Goal: Task Accomplishment & Management: Understand process/instructions

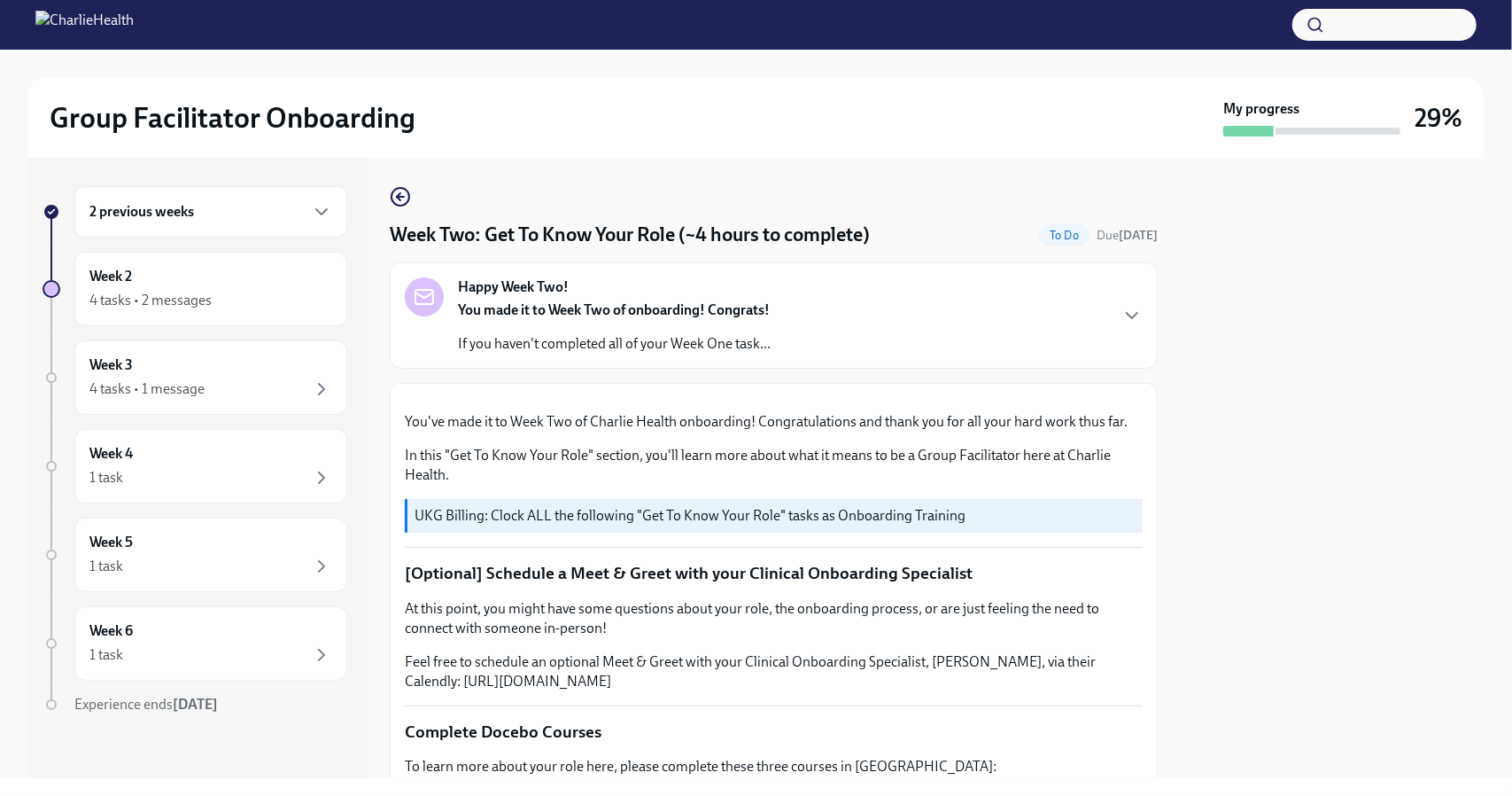
click at [312, 200] on div "2 previous weeks" at bounding box center [211, 211] width 273 height 51
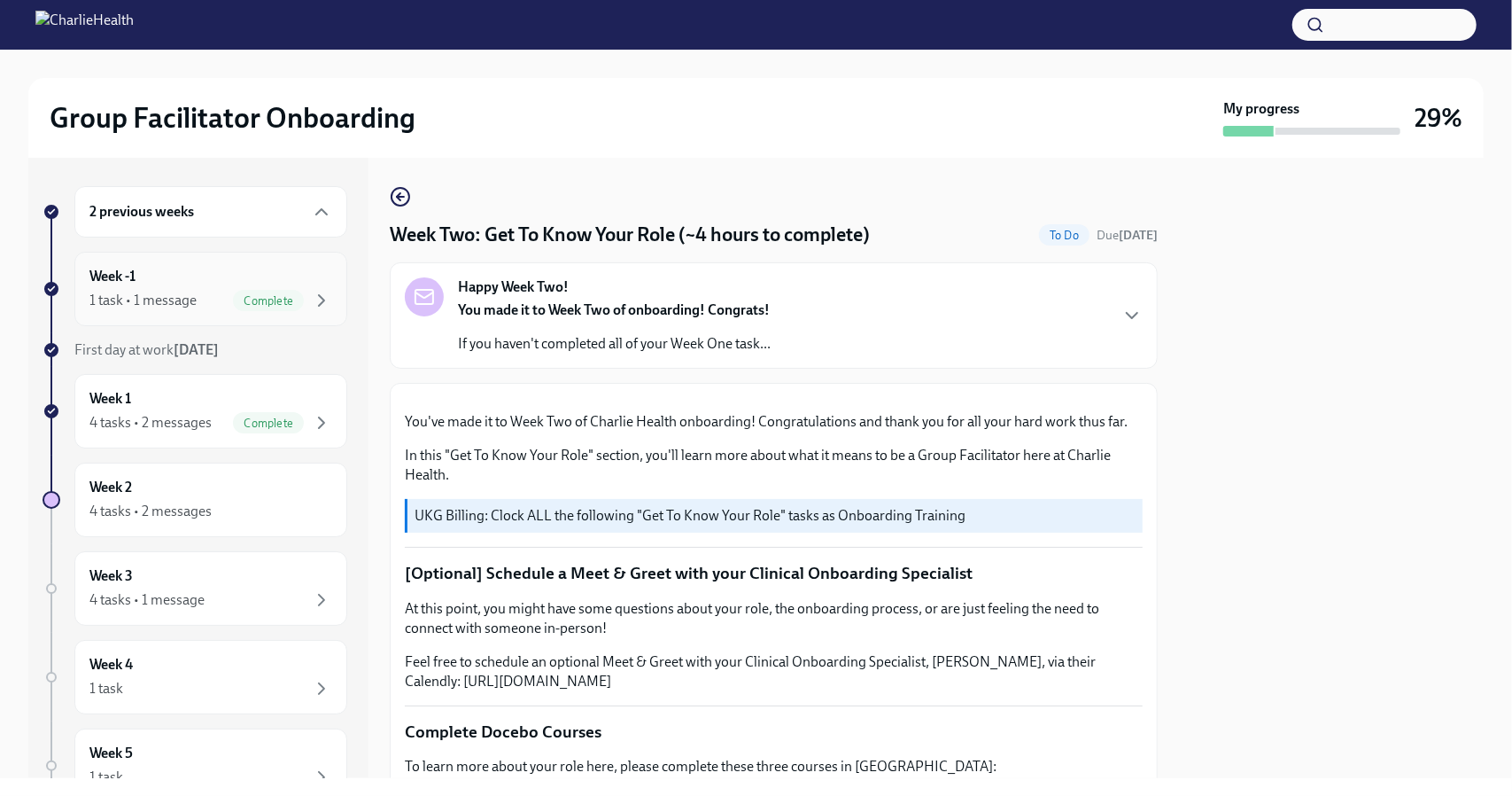
click at [186, 265] on div "Week -1 1 task • 1 message Complete" at bounding box center [211, 289] width 273 height 75
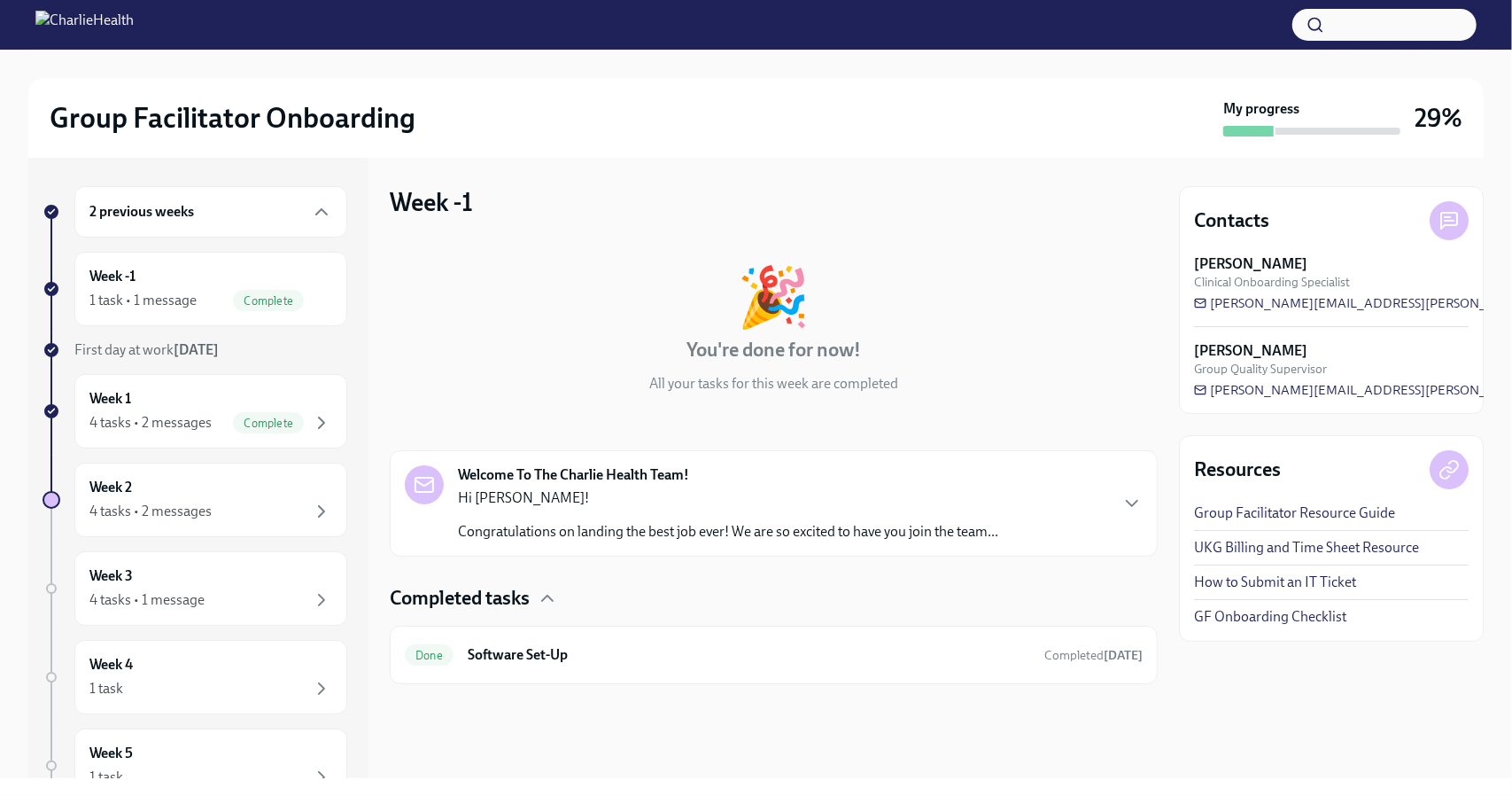
click at [533, 483] on strong "Welcome To The Charlie Health Team!" at bounding box center [574, 475] width 231 height 20
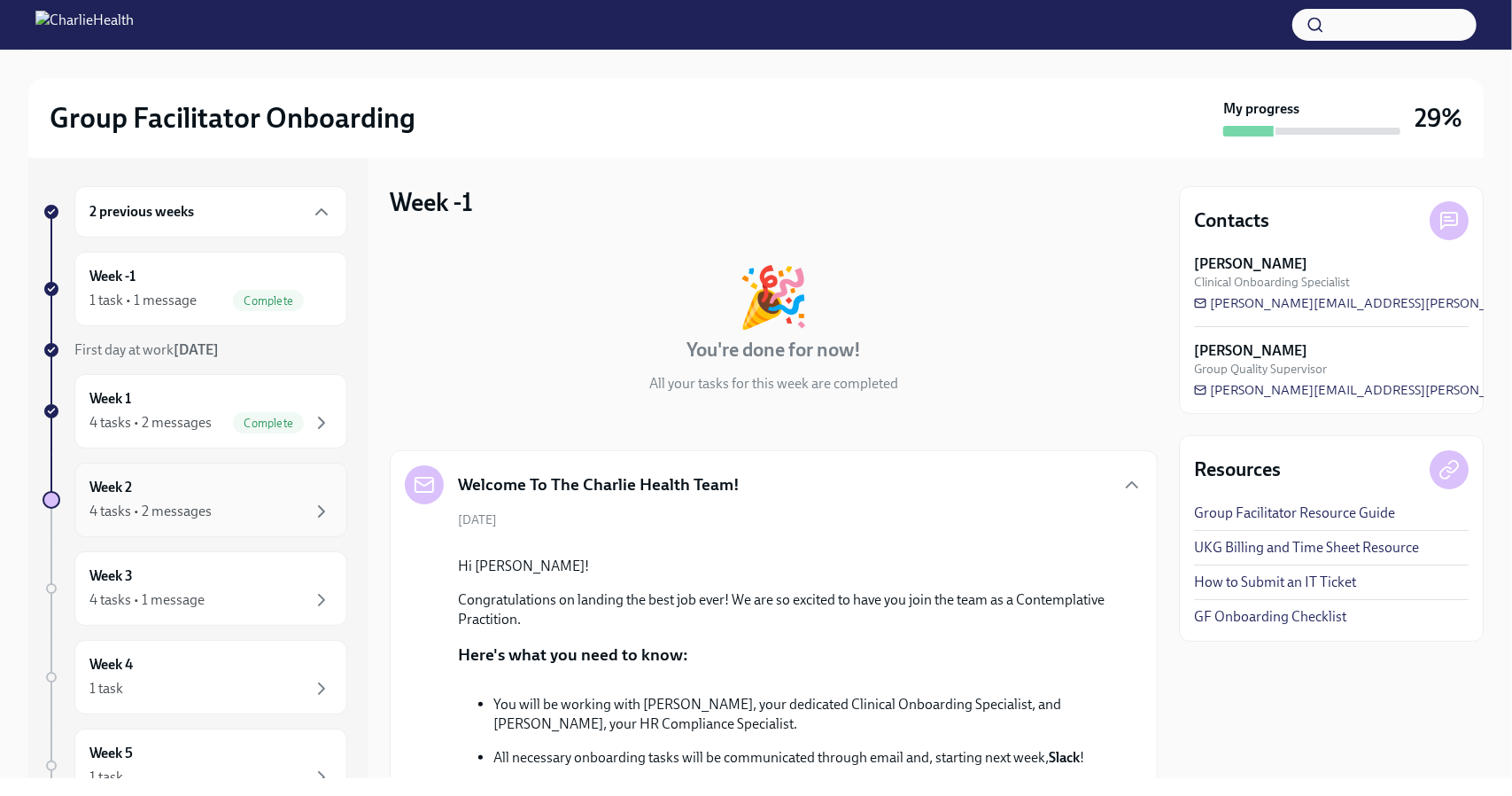
click at [144, 485] on div "Week 2 4 tasks • 2 messages" at bounding box center [211, 499] width 243 height 44
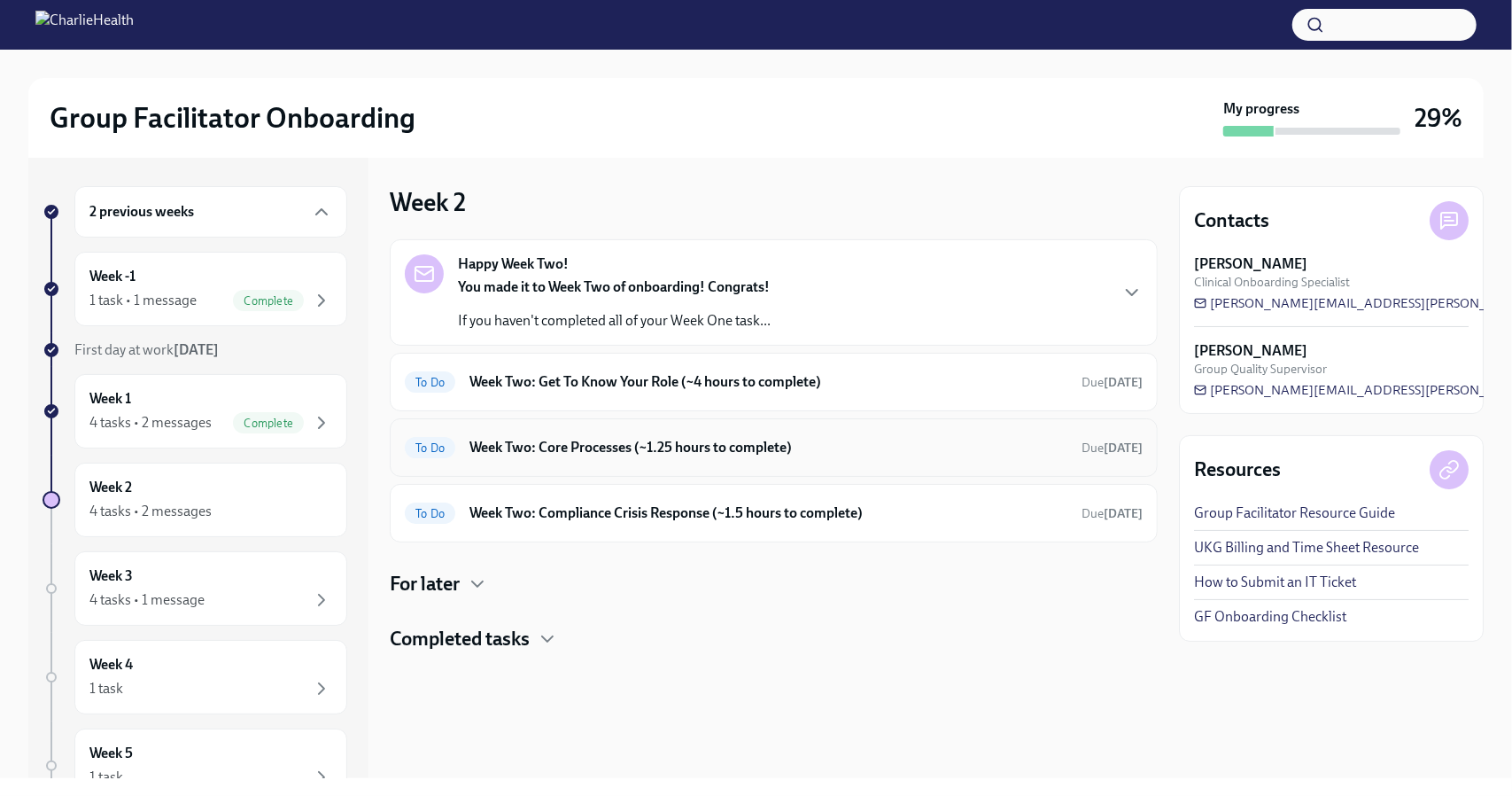
click at [673, 450] on h6 "Week Two: Core Processes (~1.25 hours to complete)" at bounding box center [768, 447] width 598 height 20
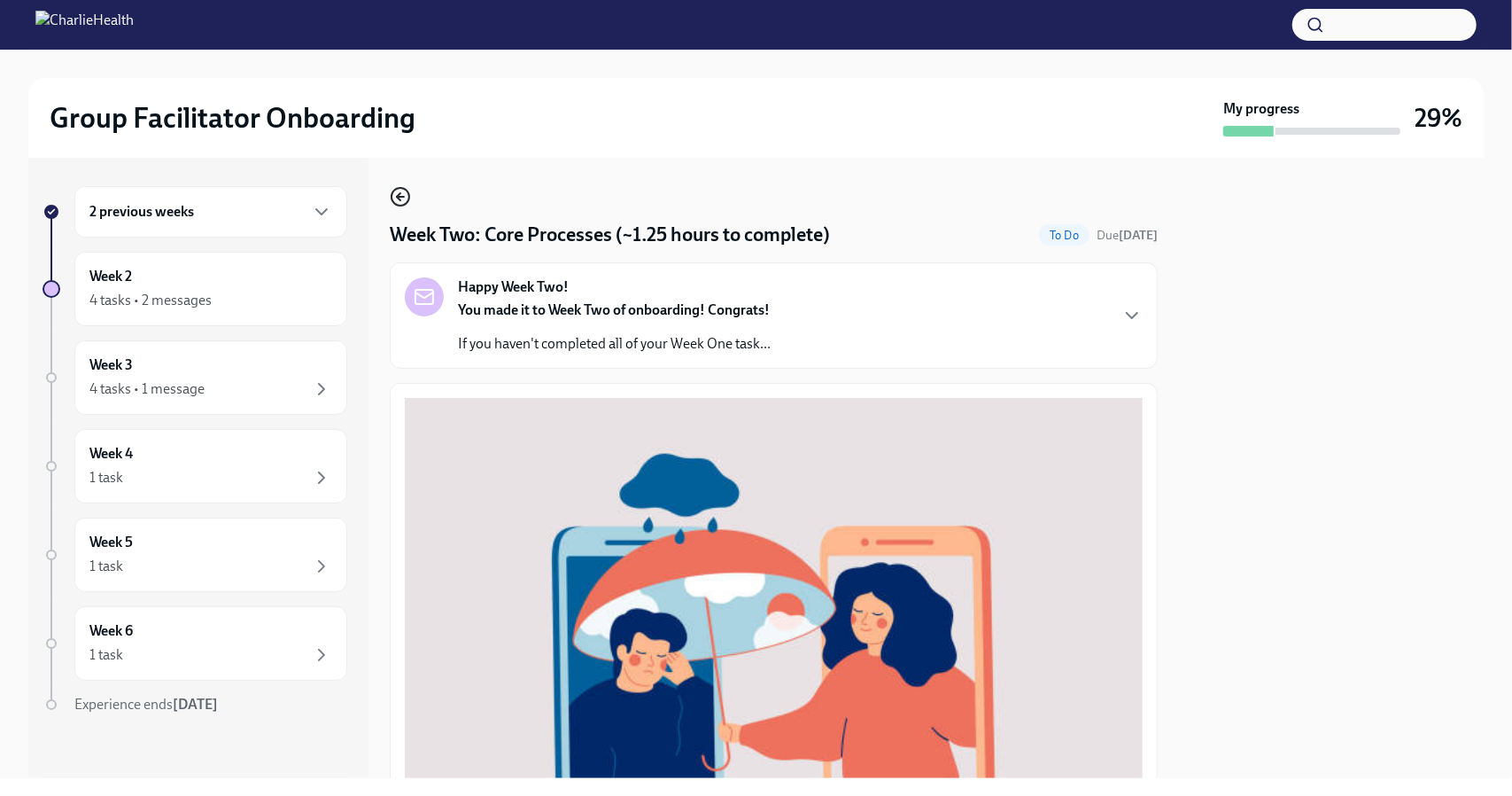
click at [403, 202] on icon "button" at bounding box center [400, 196] width 21 height 21
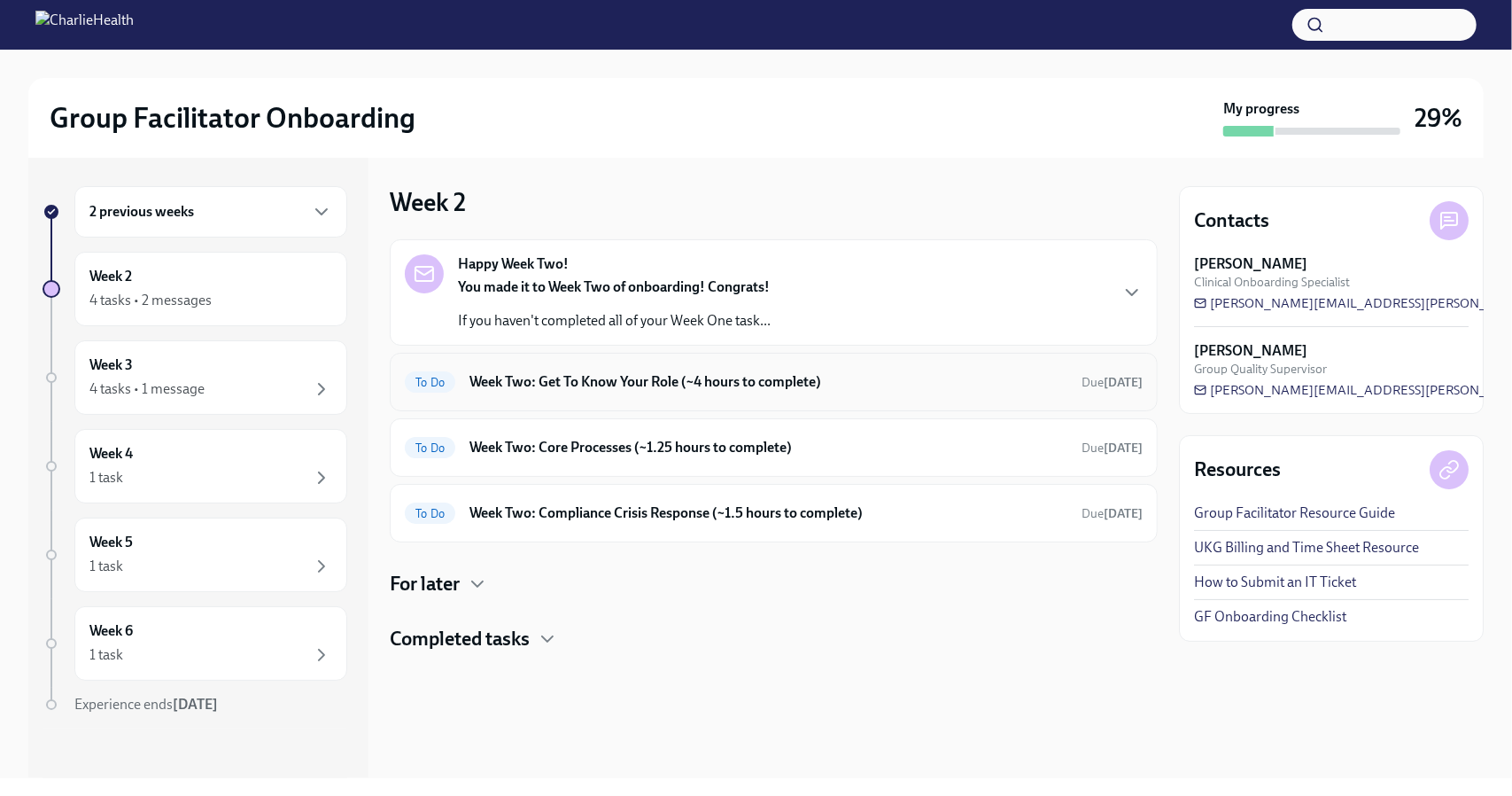
click at [717, 379] on h6 "Week Two: Get To Know Your Role (~4 hours to complete)" at bounding box center [768, 382] width 598 height 20
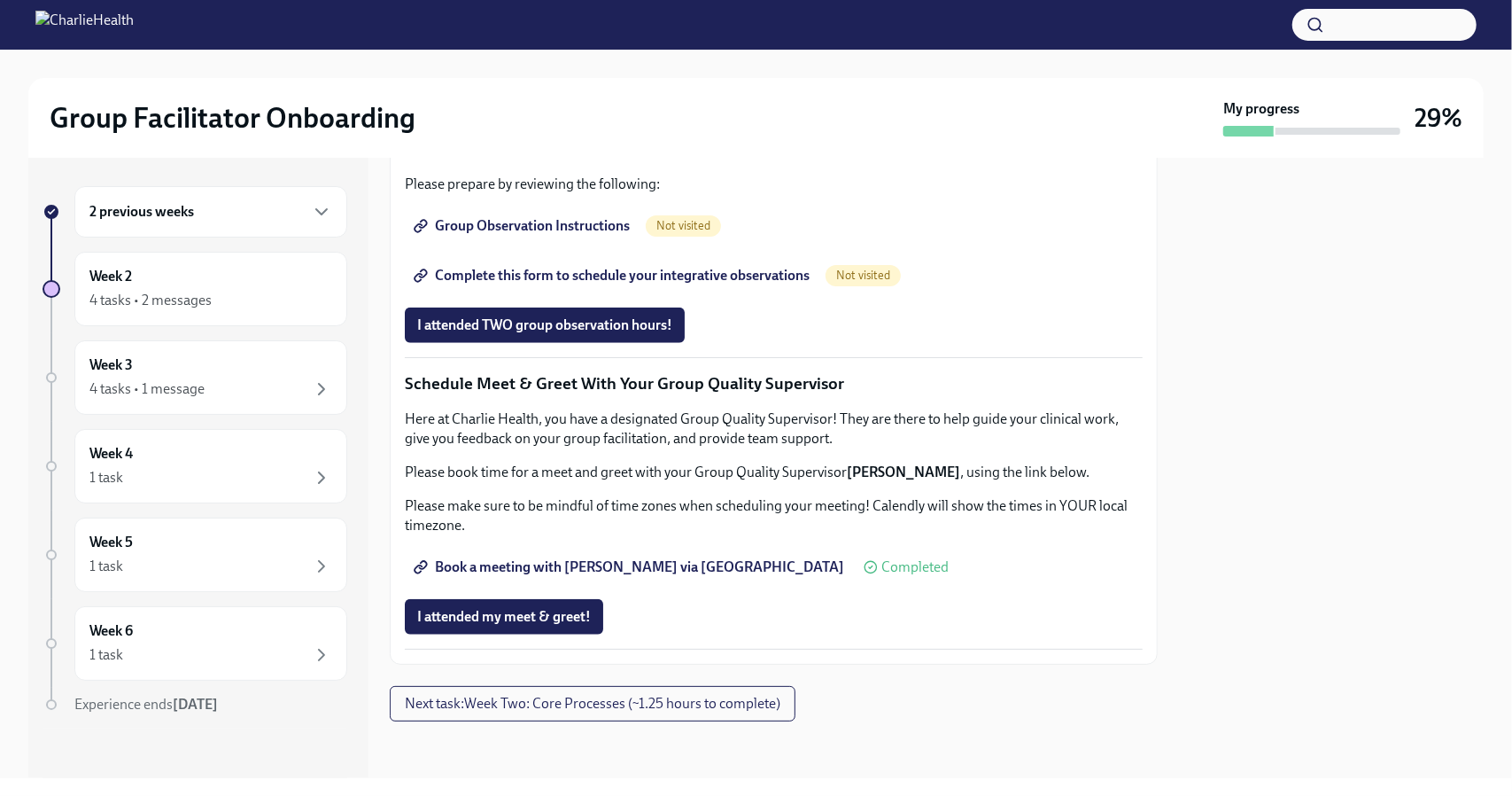
scroll to position [1613, 0]
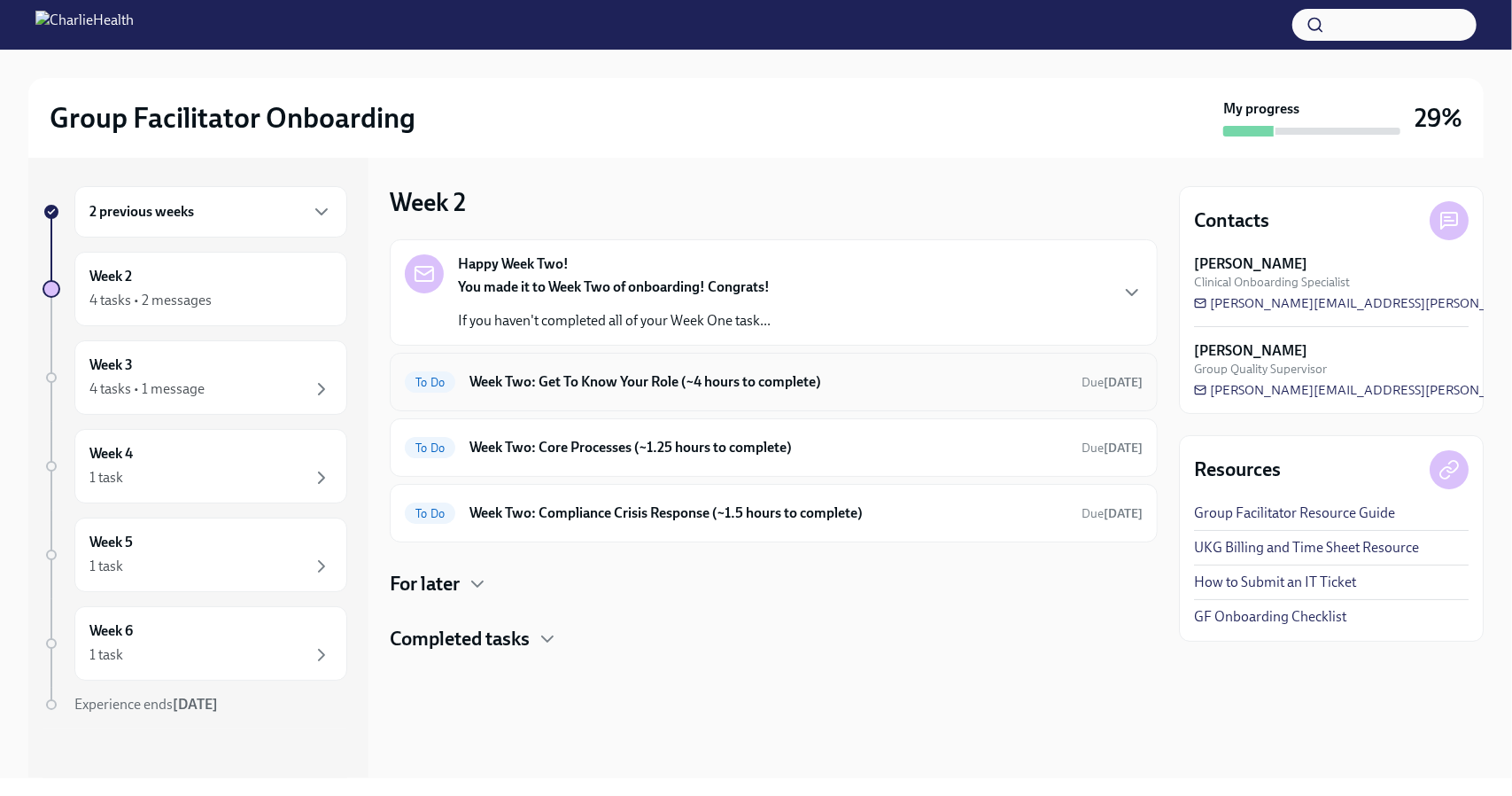
click at [676, 393] on div "To Do Week Two: Get To Know Your Role (~4 hours to complete) Due [DATE]" at bounding box center [773, 382] width 738 height 28
click at [811, 294] on div "Happy Week Two! You made it to Week Two of onboarding! Congrats! If you haven't…" at bounding box center [773, 293] width 738 height 77
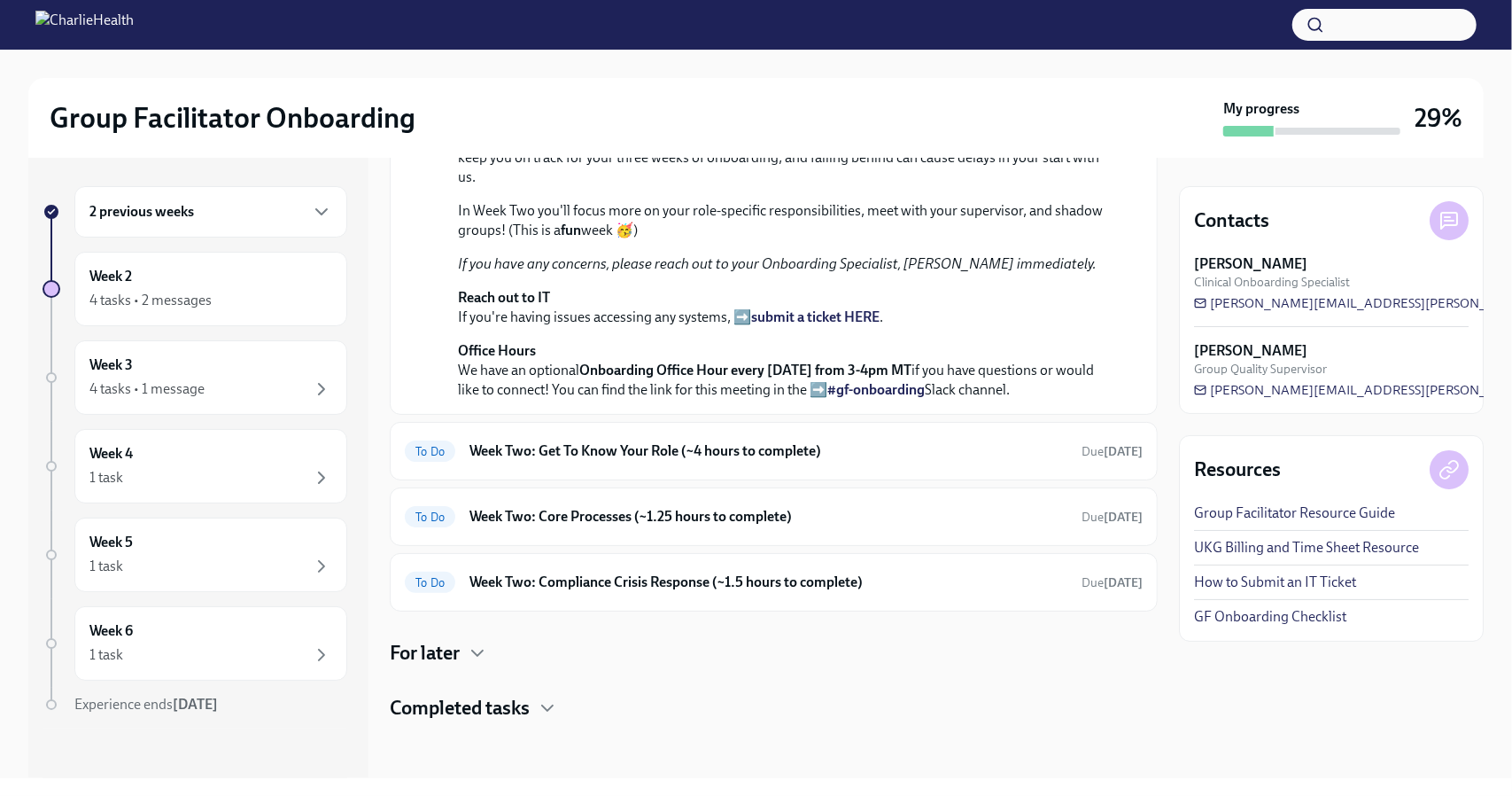
scroll to position [538, 0]
click at [783, 470] on div "To Do Week Two: Get To Know Your Role (~4 hours to complete) Due [DATE]" at bounding box center [773, 451] width 768 height 59
click at [792, 454] on h6 "Week Two: Get To Know Your Role (~4 hours to complete)" at bounding box center [768, 451] width 598 height 20
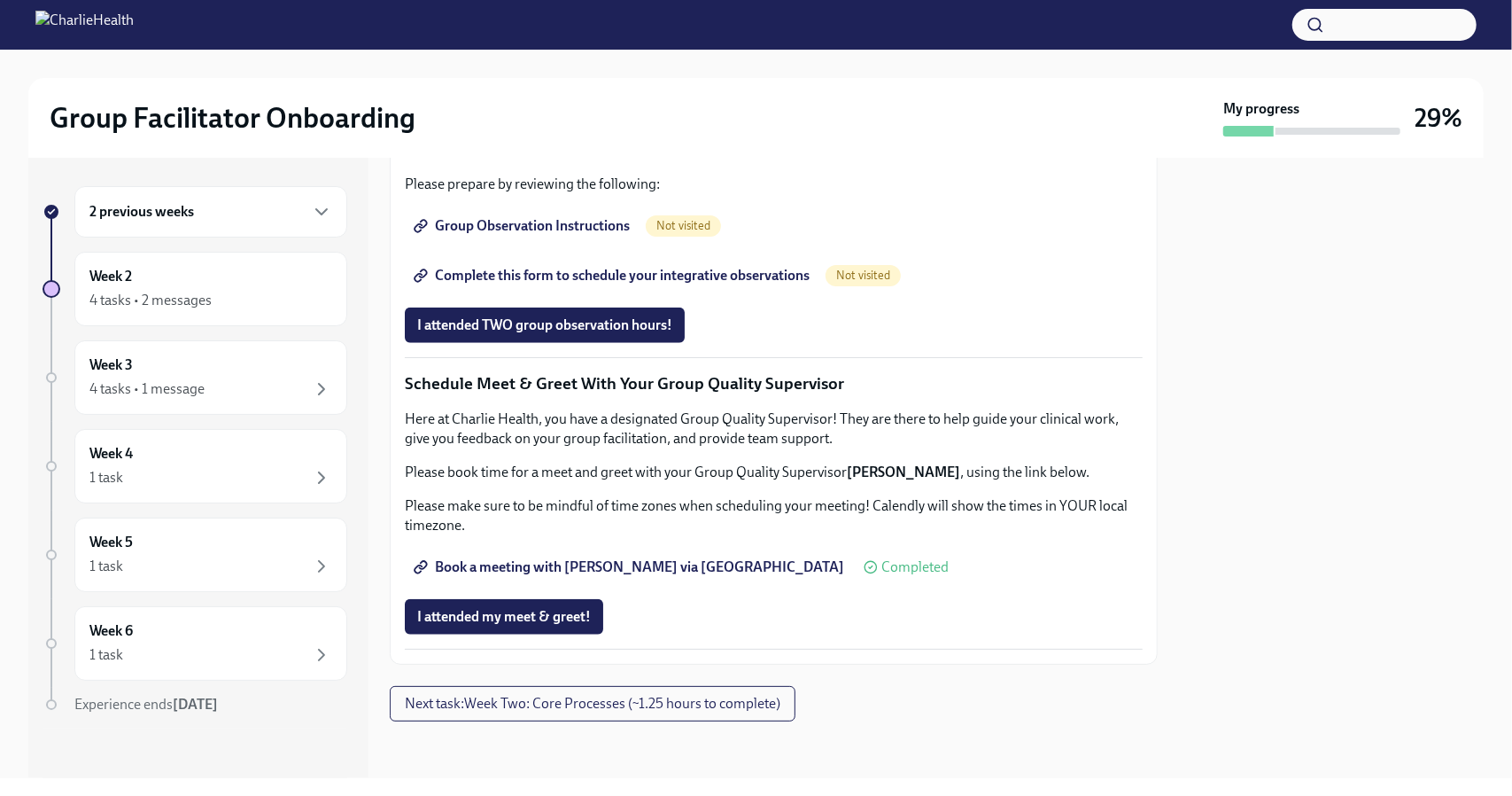
scroll to position [1613, 0]
click at [645, 702] on span "Next task : Week Two: Core Processes (~1.25 hours to complete)" at bounding box center [592, 704] width 376 height 18
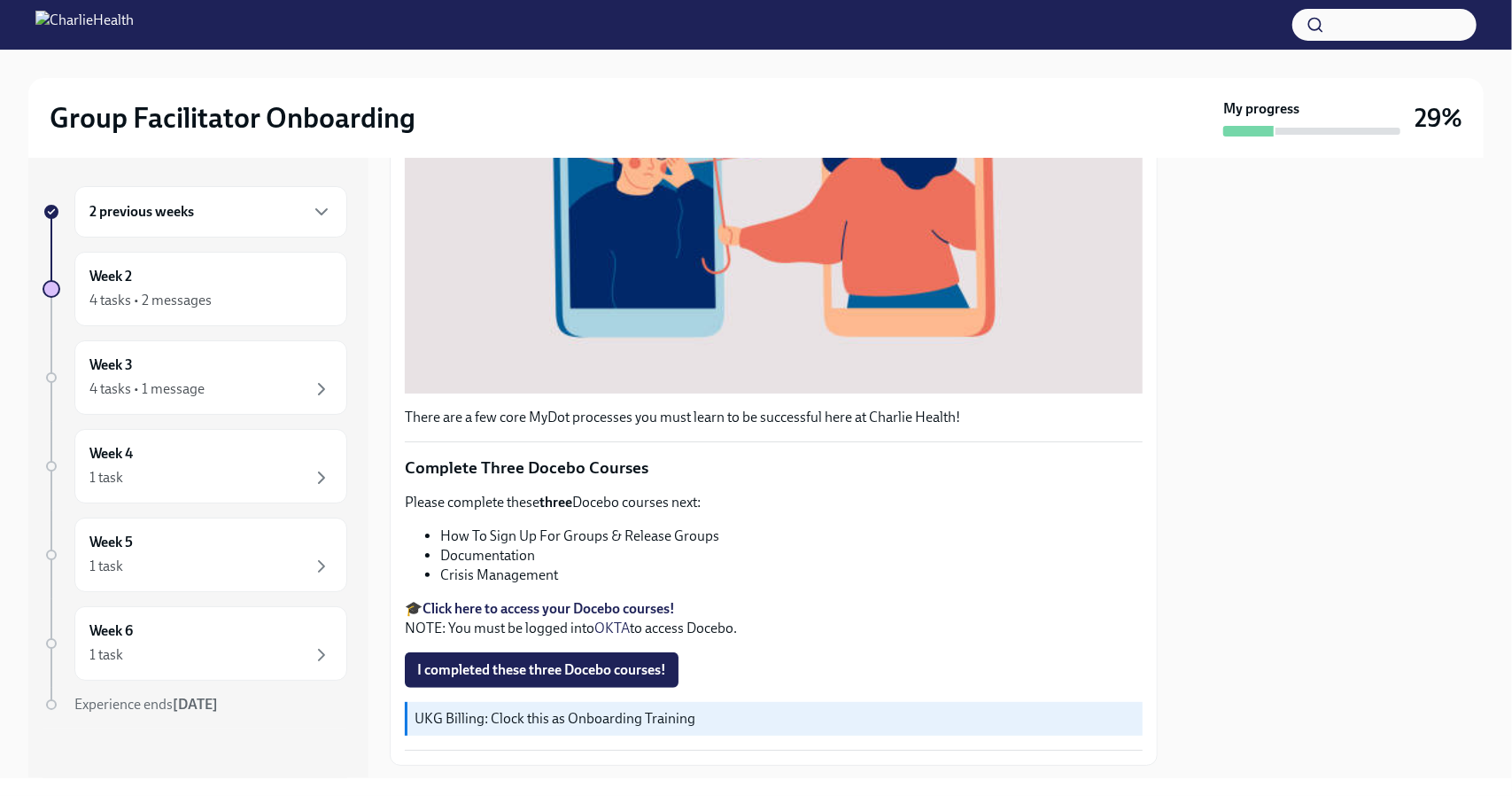
scroll to position [589, 0]
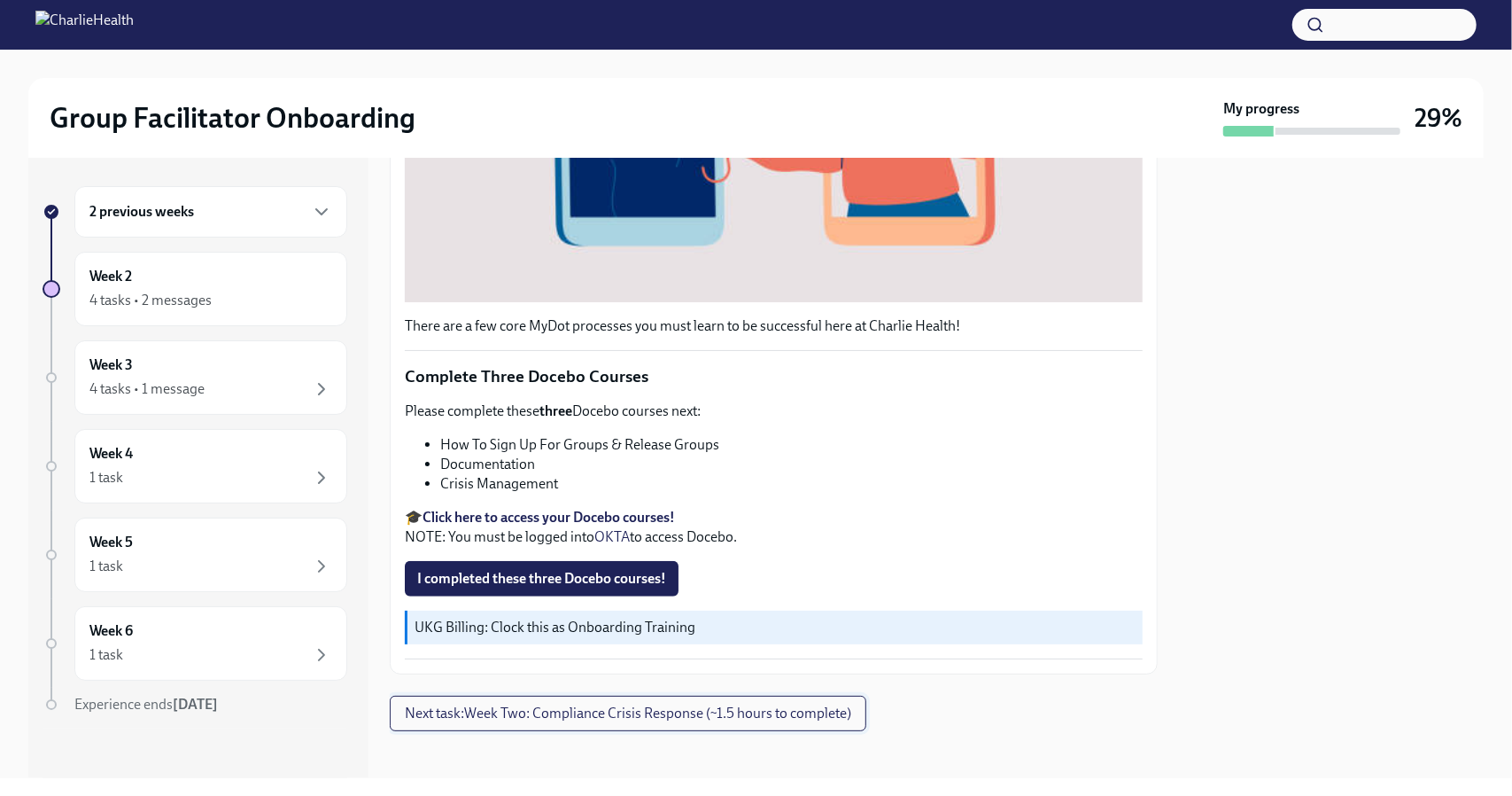
click at [546, 708] on span "Next task : Week Two: Compliance Crisis Response (~1.5 hours to complete)" at bounding box center [628, 713] width 447 height 18
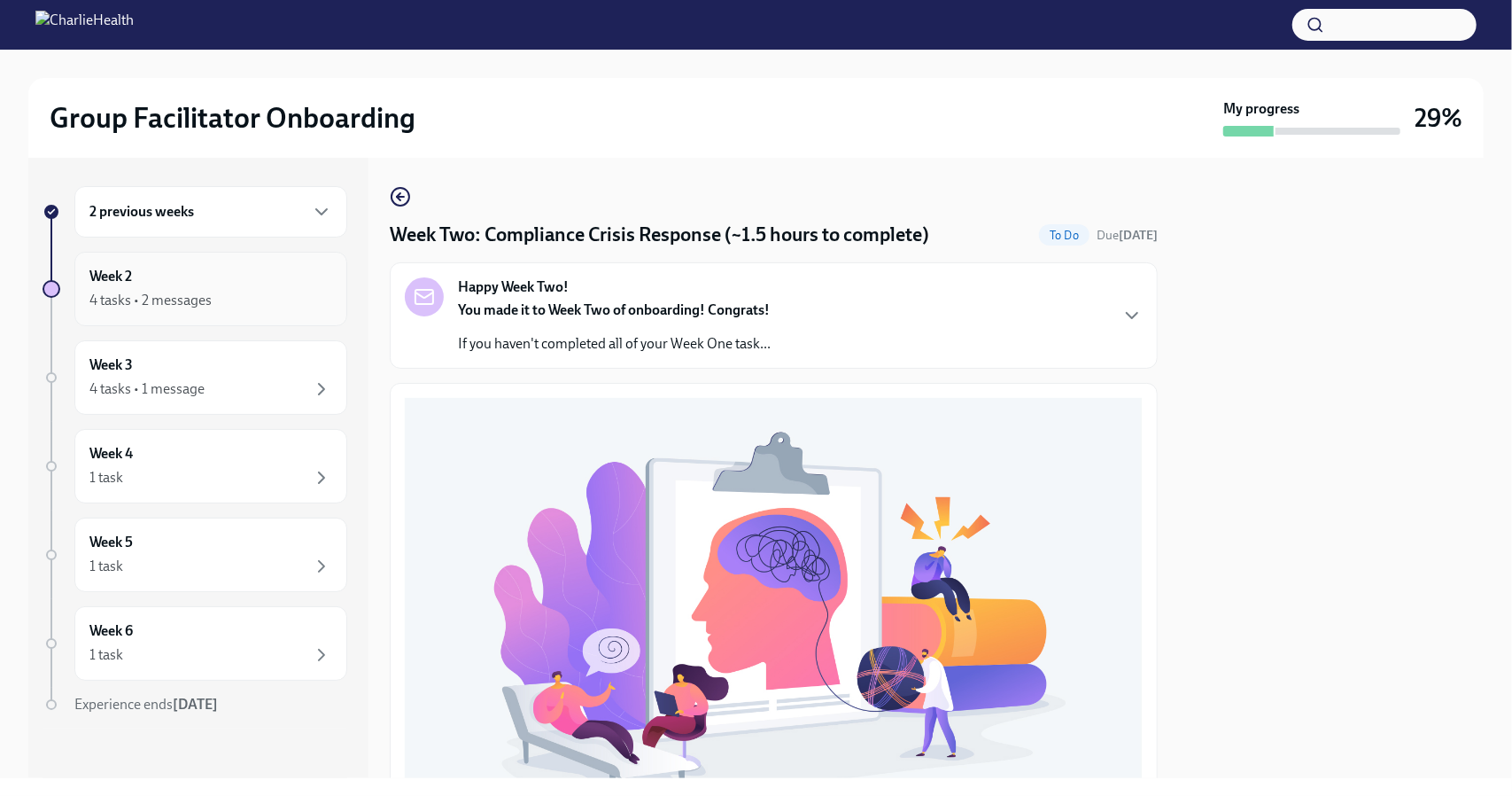
click at [202, 294] on div "4 tasks • 2 messages" at bounding box center [150, 300] width 122 height 20
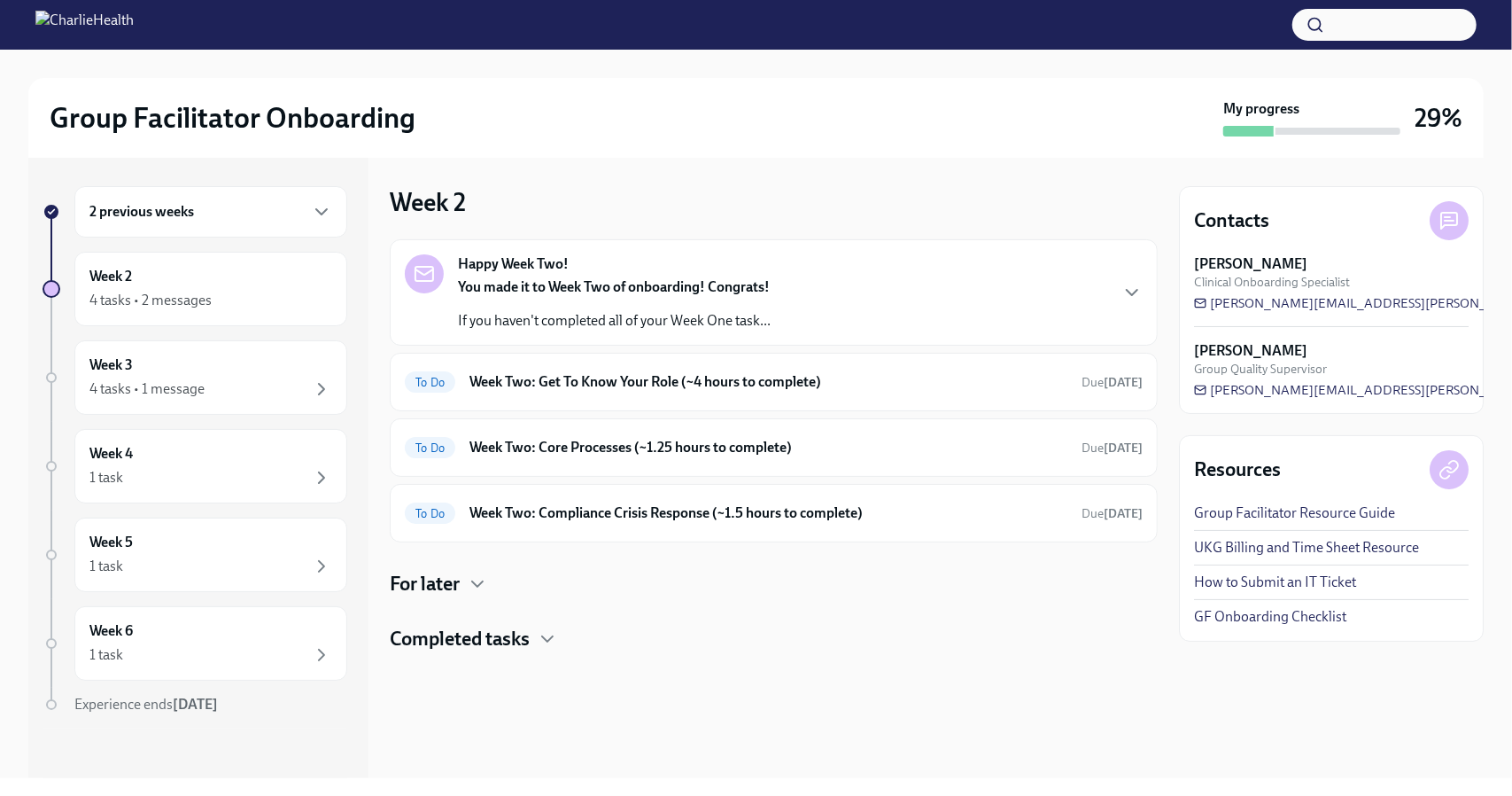
click at [654, 301] on div "You made it to Week Two of onboarding! Congrats! If you haven't completed all o…" at bounding box center [614, 303] width 312 height 53
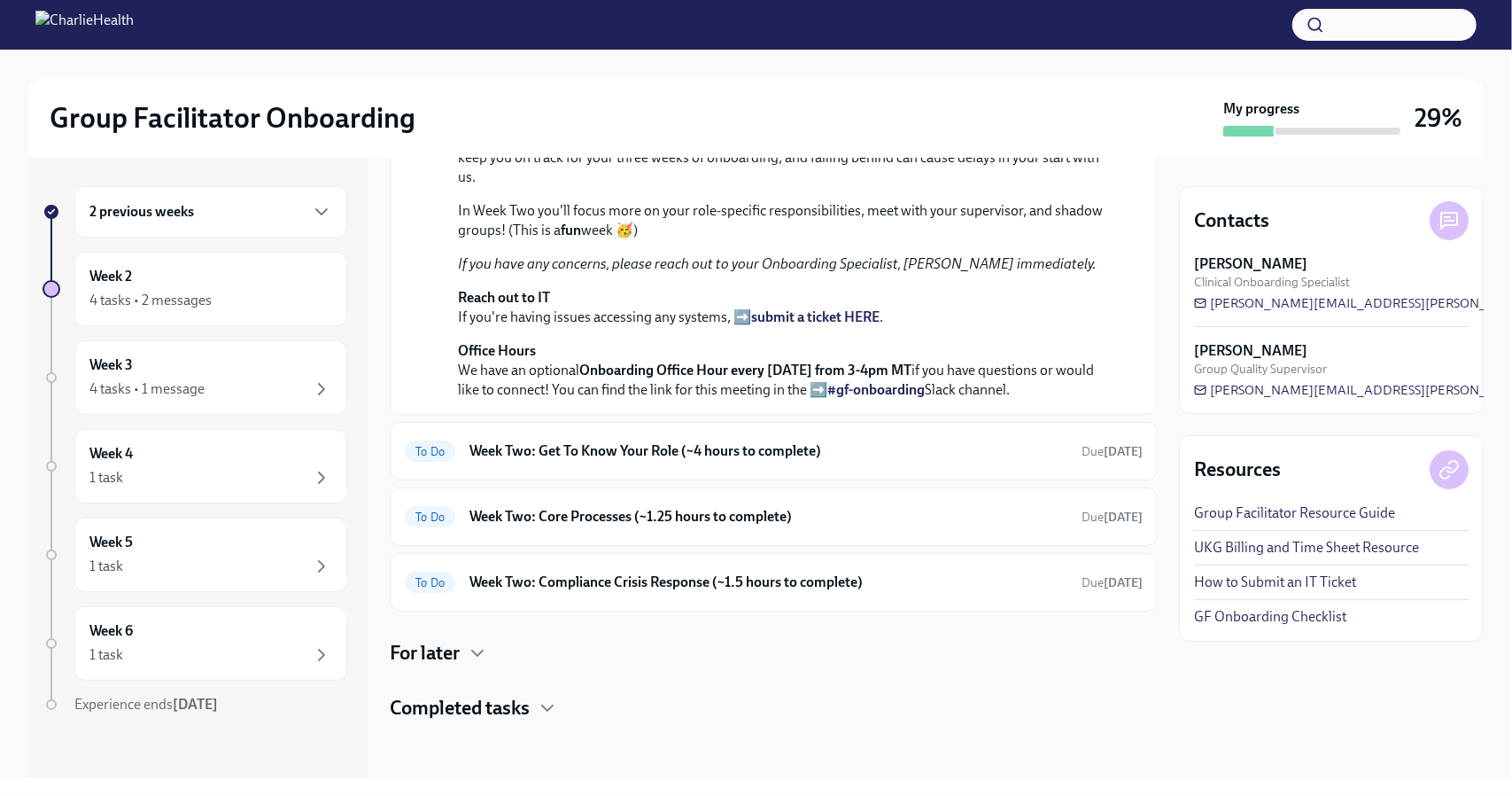
scroll to position [538, 0]
click at [673, 454] on h6 "Week Two: Get To Know Your Role (~4 hours to complete)" at bounding box center [768, 451] width 598 height 20
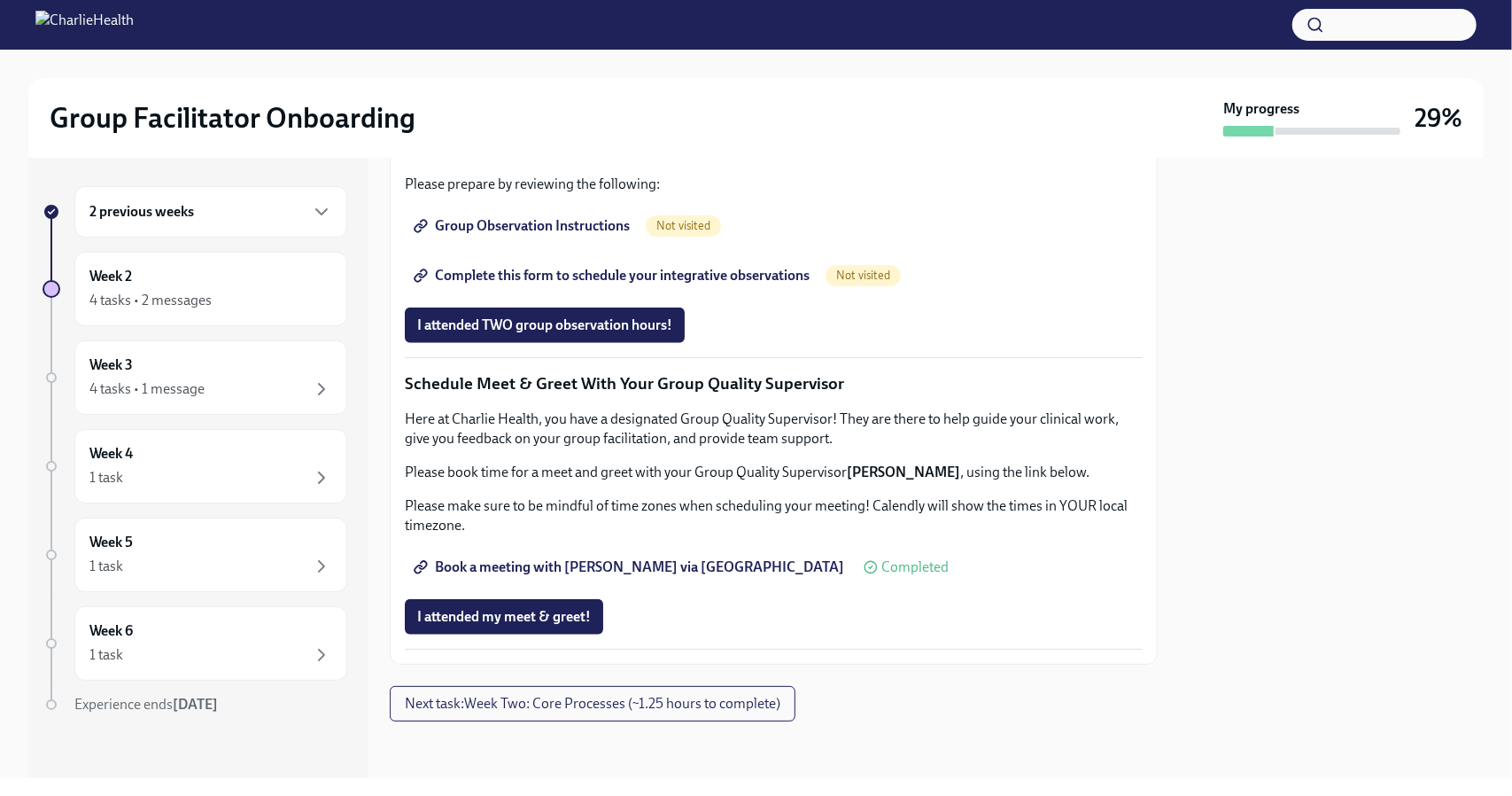
scroll to position [1613, 0]
click at [733, 687] on button "Next task : Week Two: Core Processes (~1.25 hours to complete)" at bounding box center [592, 704] width 406 height 35
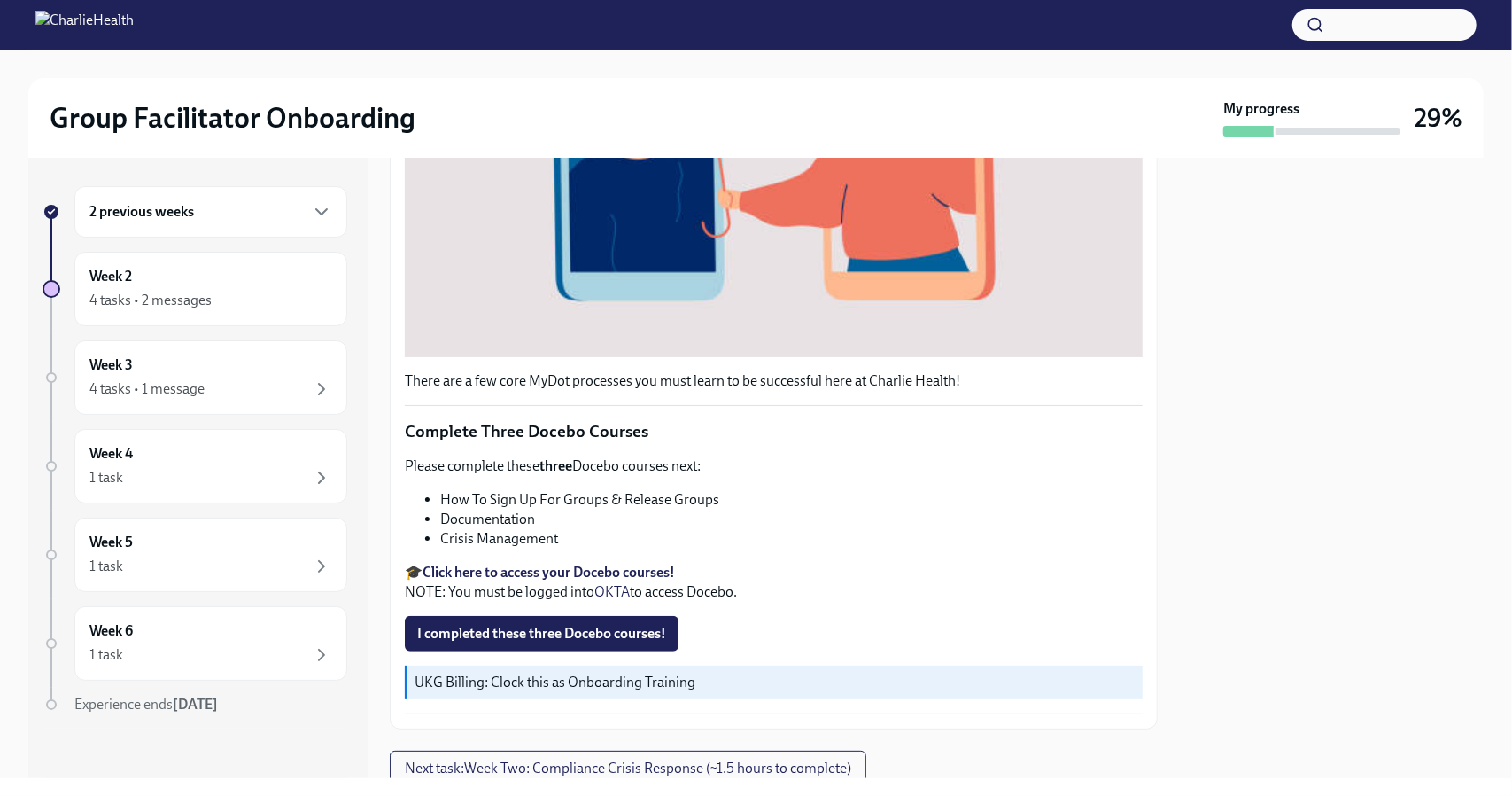
scroll to position [589, 0]
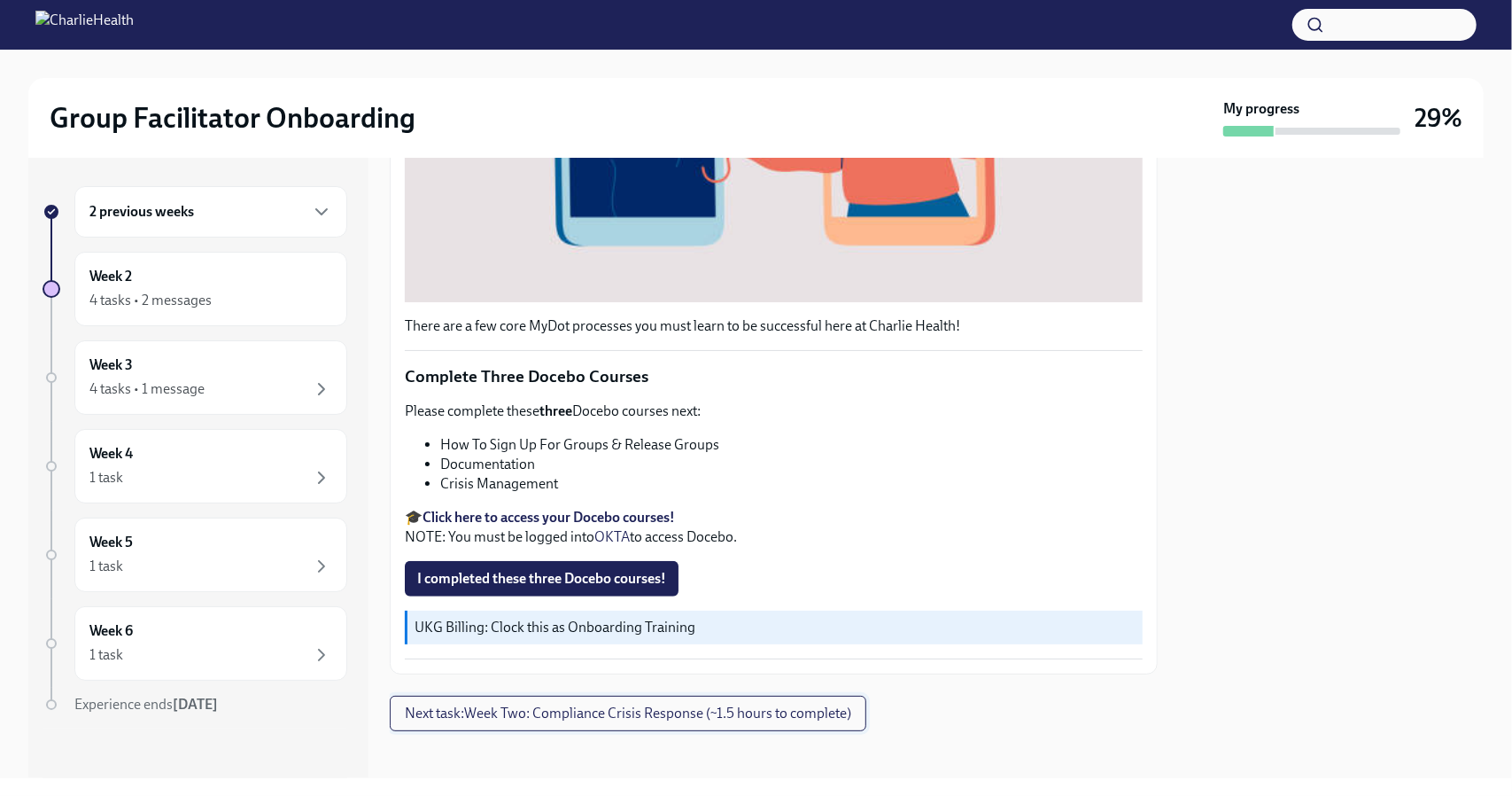
click at [742, 705] on span "Next task : Week Two: Compliance Crisis Response (~1.5 hours to complete)" at bounding box center [628, 713] width 447 height 18
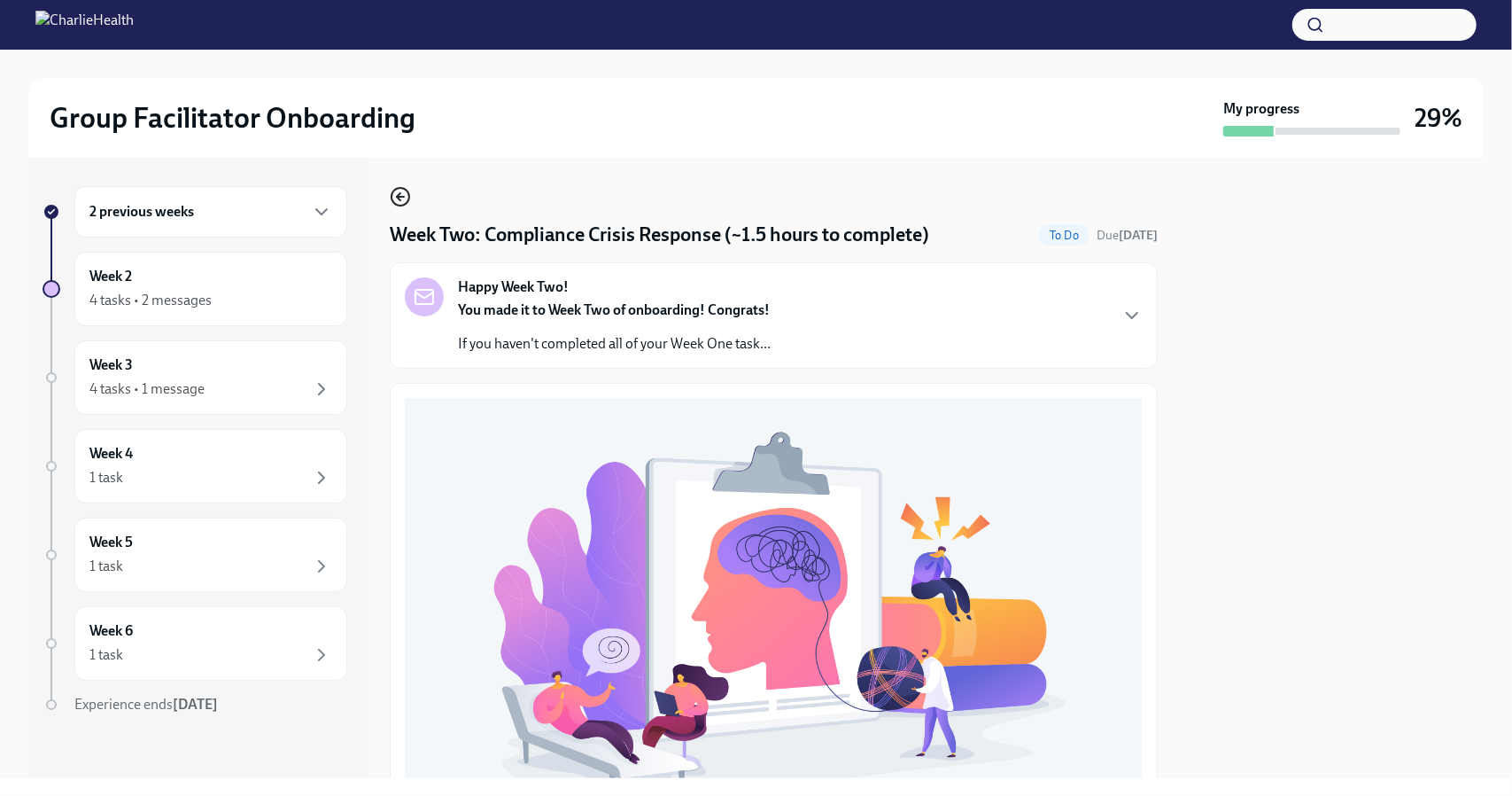
click at [396, 196] on icon "button" at bounding box center [398, 197] width 4 height 7
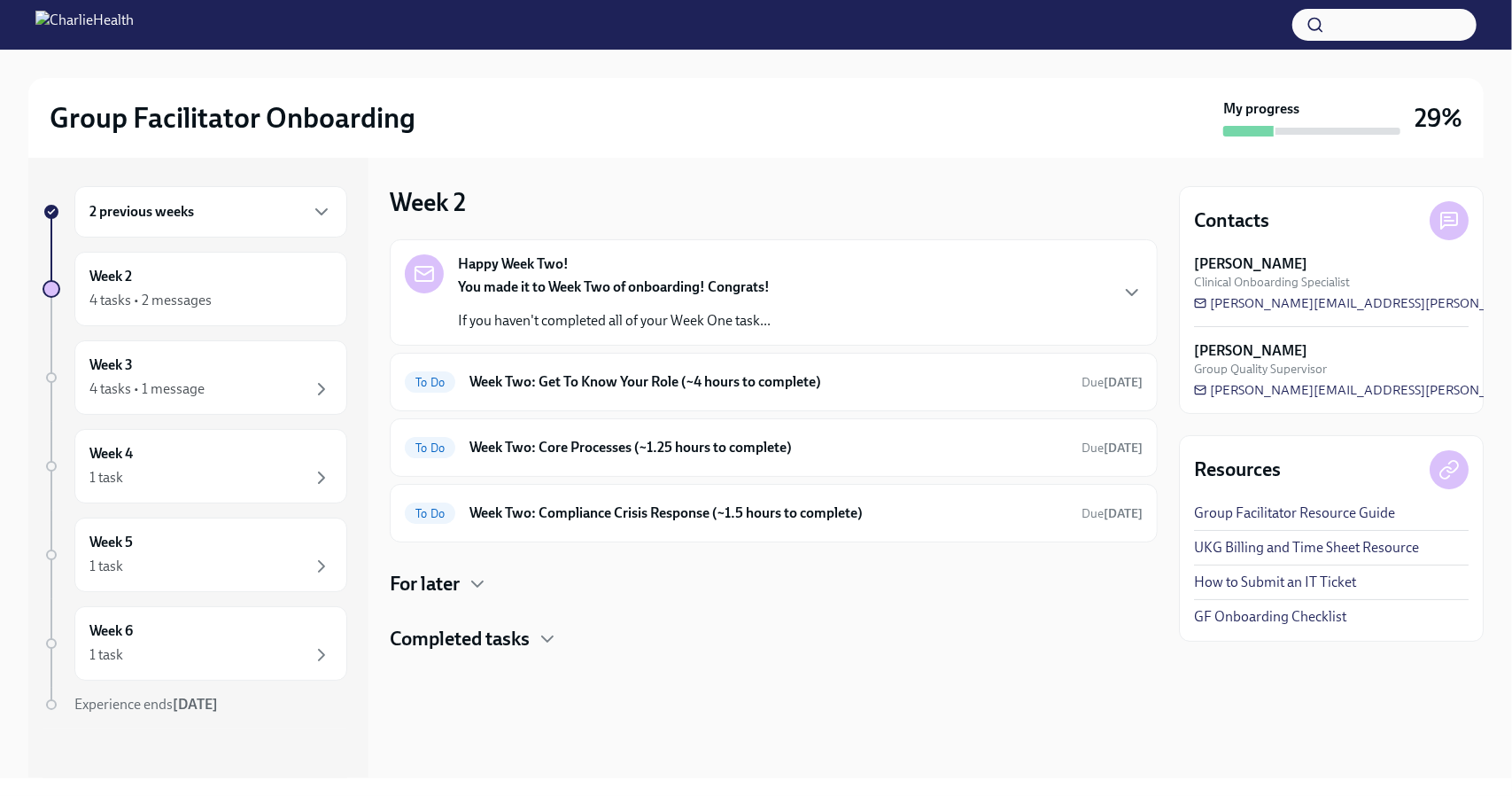
click at [684, 298] on div "You made it to Week Two of onboarding! Congrats! If you haven't completed all o…" at bounding box center [614, 303] width 312 height 53
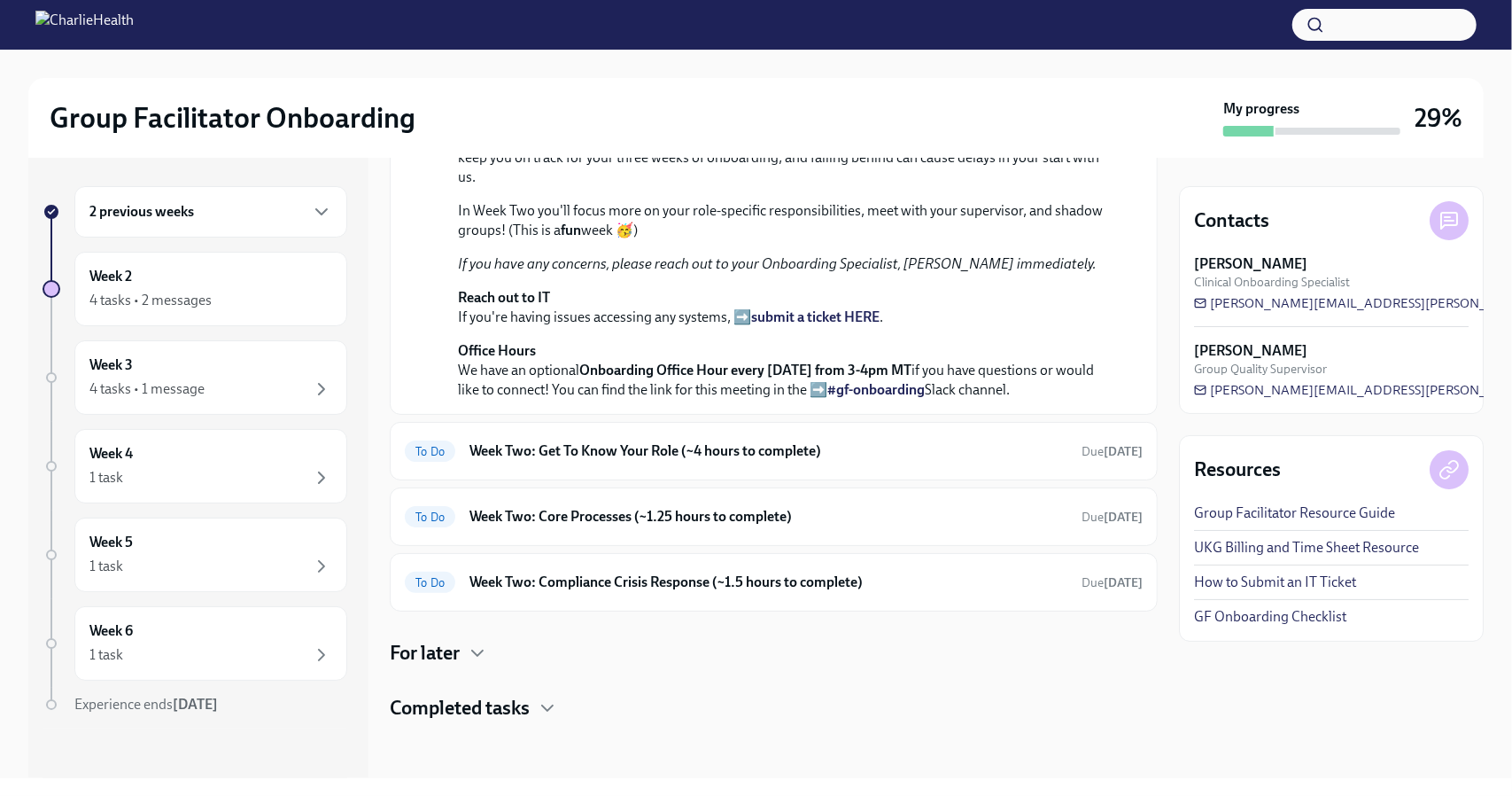
scroll to position [538, 0]
click at [628, 466] on div "To Do Week Two: Get To Know Your Role (~4 hours to complete) Due [DATE]" at bounding box center [773, 451] width 738 height 28
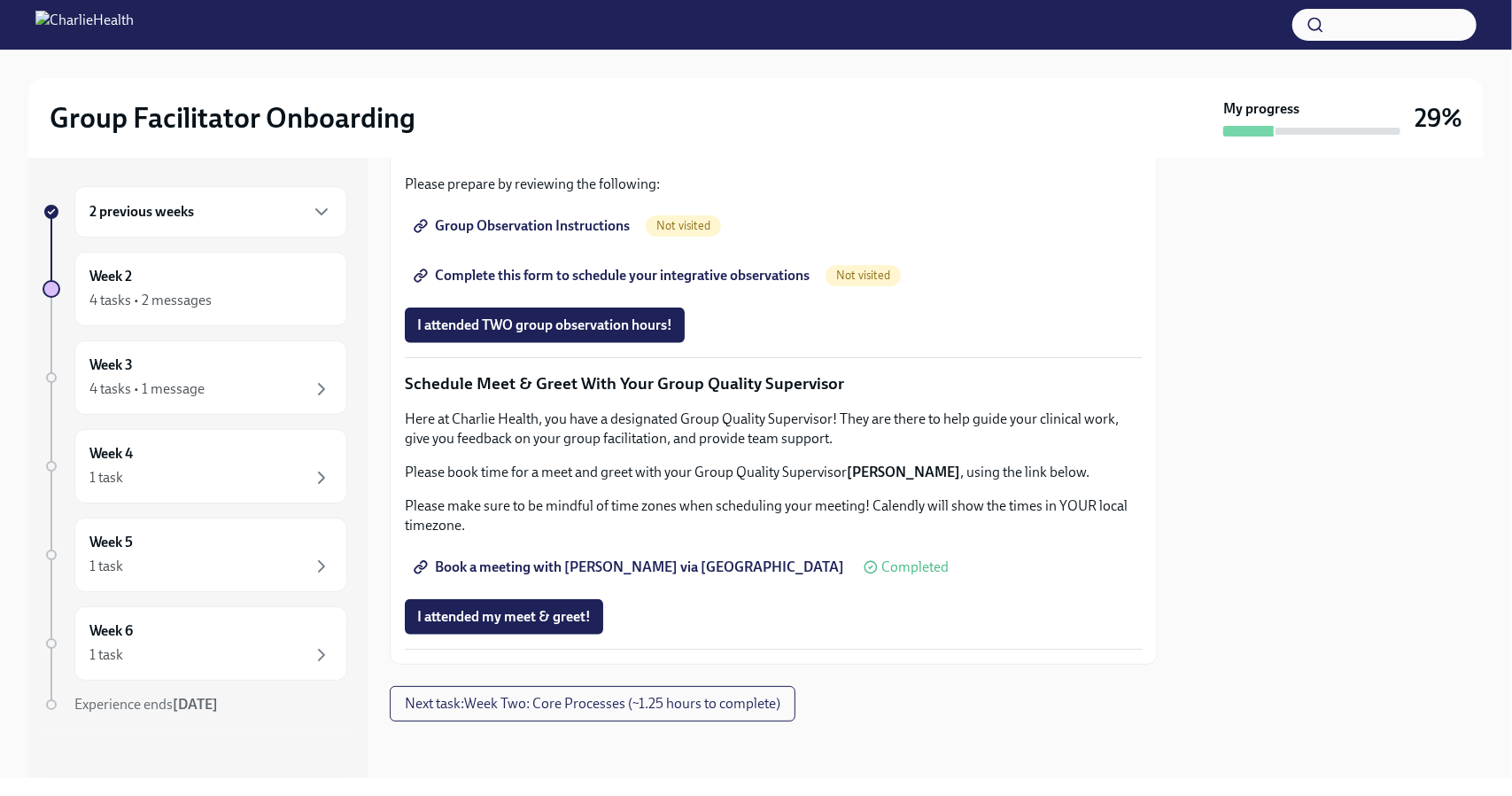
scroll to position [1613, 0]
